Goal: Information Seeking & Learning: Learn about a topic

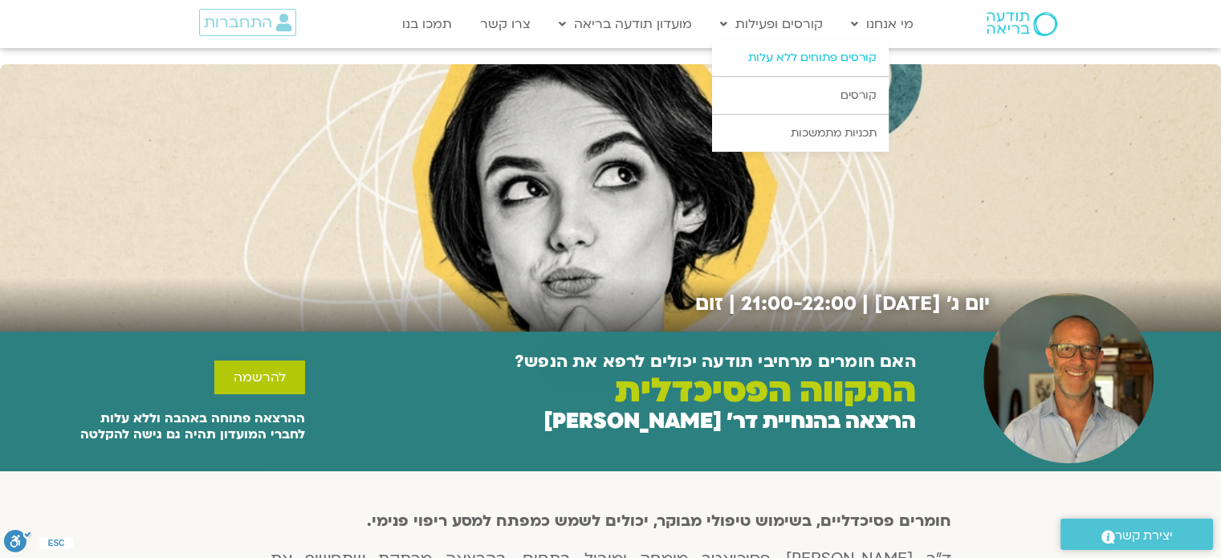
click at [771, 51] on link "קורסים פתוחים ללא עלות" at bounding box center [800, 57] width 177 height 37
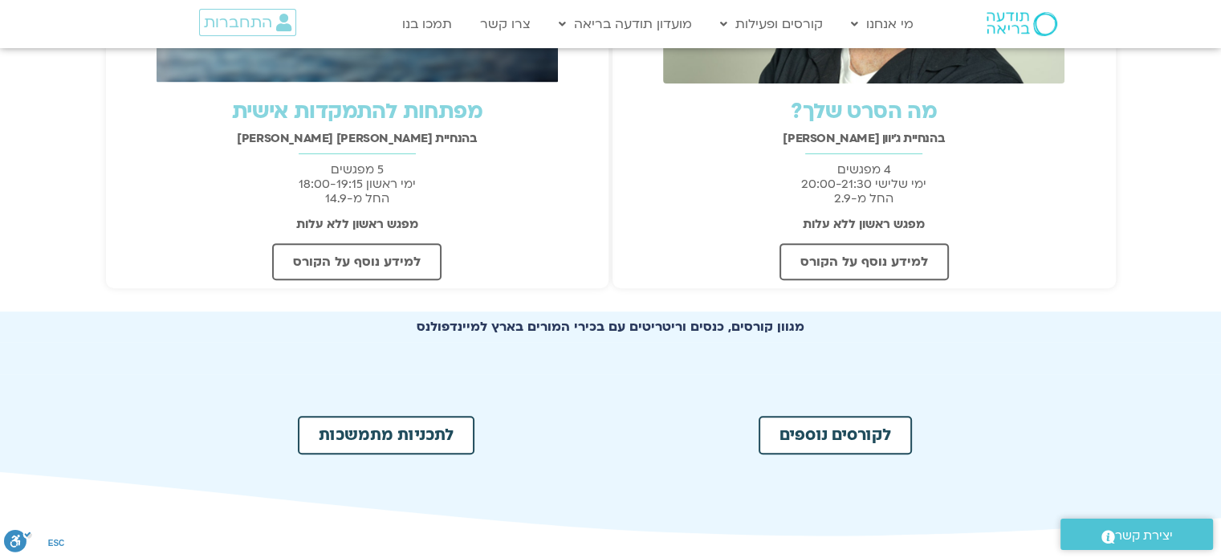
scroll to position [771, 0]
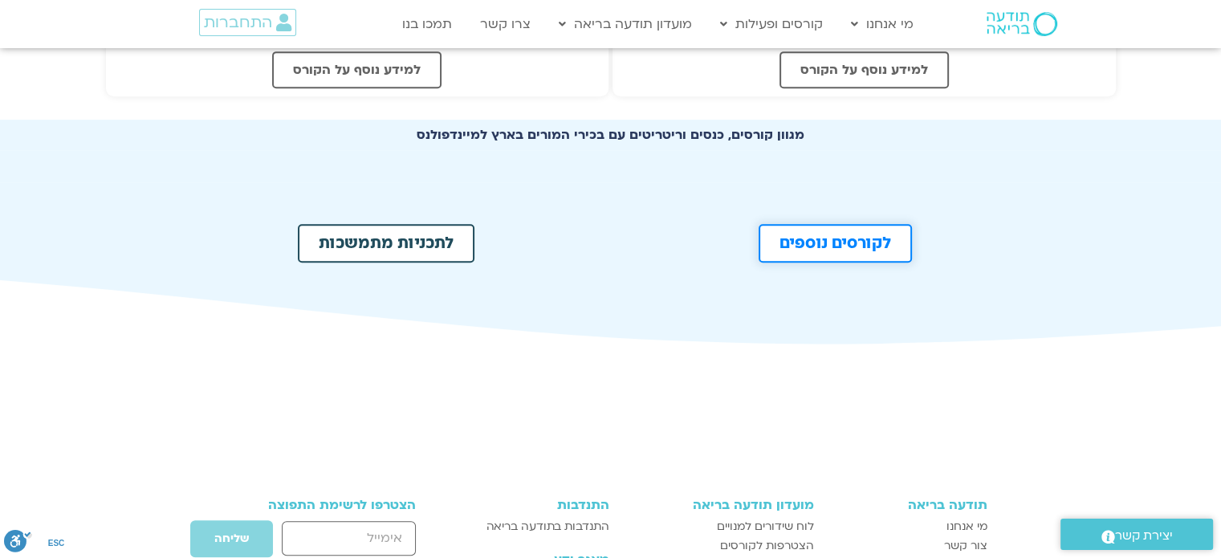
click at [856, 232] on link "לקורסים נוספים" at bounding box center [835, 243] width 153 height 39
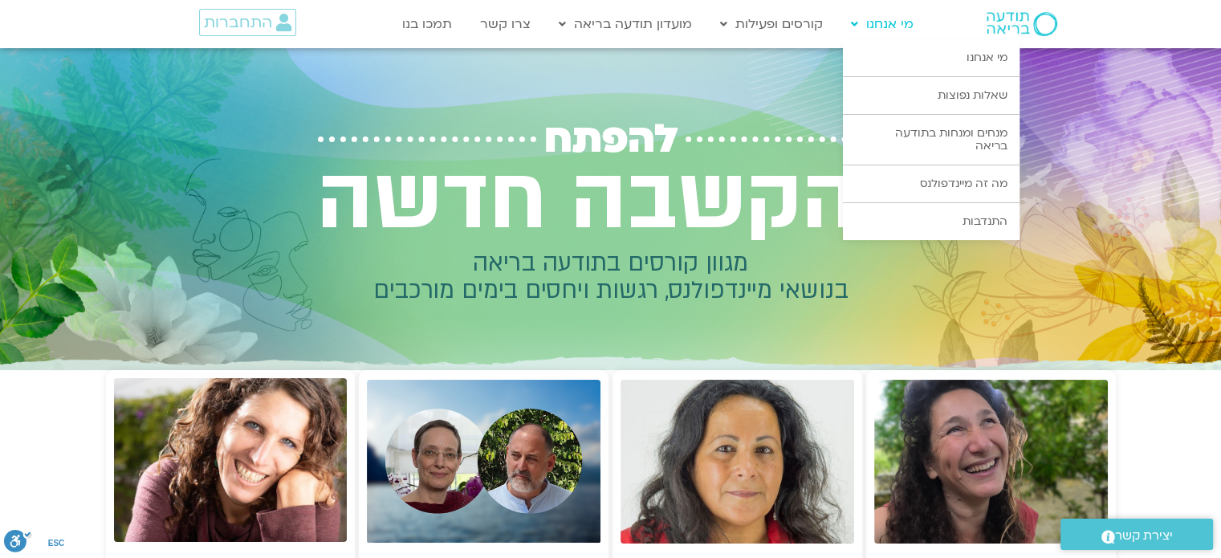
click at [884, 35] on link "מי אנחנו" at bounding box center [882, 24] width 79 height 31
click at [954, 51] on link "מי אנחנו" at bounding box center [931, 57] width 177 height 37
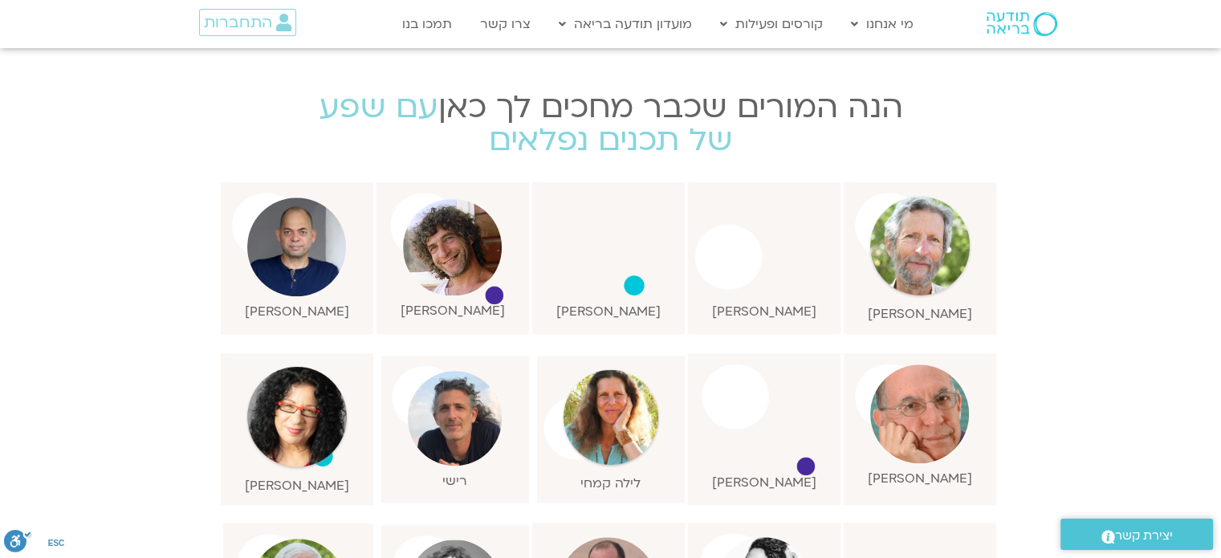
scroll to position [1349, 0]
